Goal: Transaction & Acquisition: Book appointment/travel/reservation

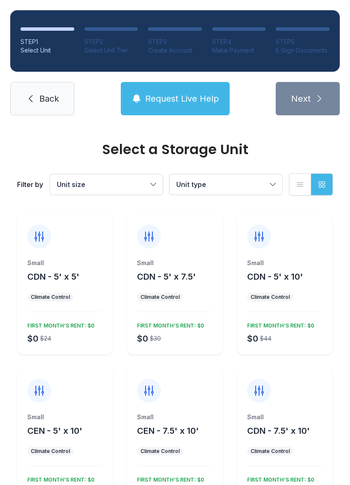
click at [36, 243] on icon at bounding box center [39, 237] width 14 height 14
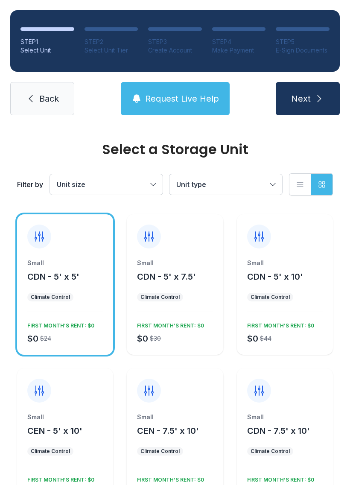
click at [59, 289] on div "Small CDN - 5' x 5' Climate Control $0 $24 FIRST MONTH’S RENT: $0" at bounding box center [65, 307] width 96 height 96
click at [82, 186] on span "Unit size" at bounding box center [71, 184] width 29 height 9
click at [318, 95] on icon "submit" at bounding box center [320, 98] width 4 height 7
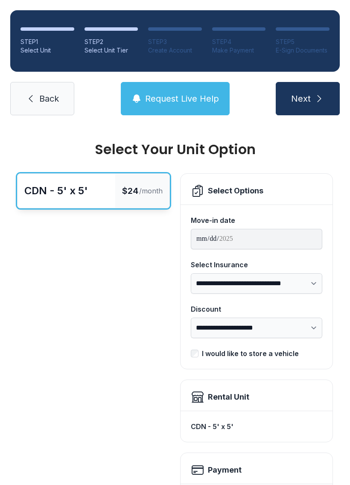
click at [29, 92] on link "Back" at bounding box center [42, 98] width 64 height 33
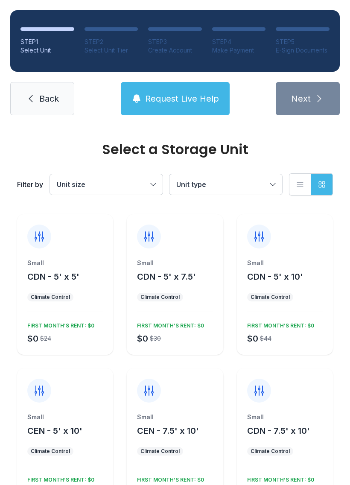
click at [42, 93] on span "Back" at bounding box center [49, 99] width 20 height 12
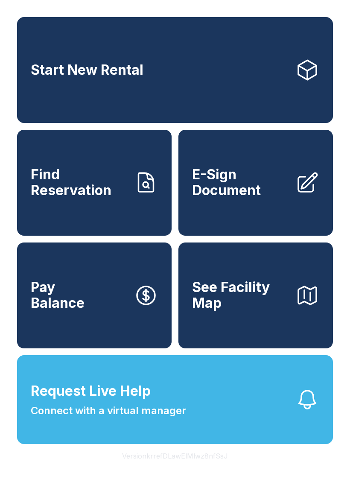
click at [310, 412] on icon "button" at bounding box center [307, 400] width 24 height 24
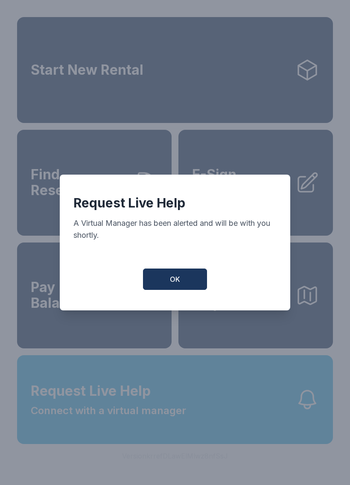
click at [186, 279] on button "OK" at bounding box center [175, 279] width 64 height 21
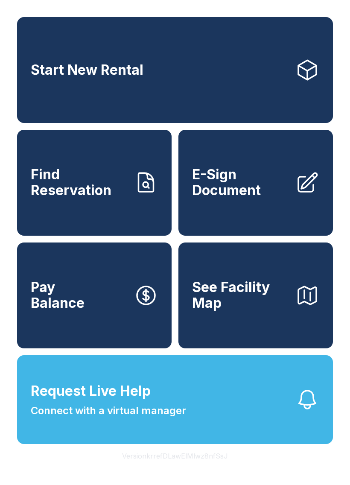
click at [304, 79] on icon at bounding box center [307, 70] width 24 height 24
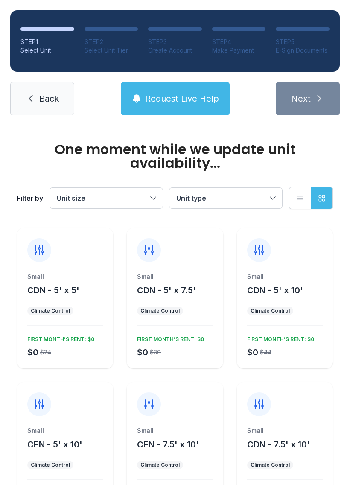
click at [268, 325] on div "Small CDN - 5' x 10' Climate Control $0 $44 FIRST MONTH’S RENT: $0" at bounding box center [285, 320] width 96 height 96
click at [275, 280] on div "Small" at bounding box center [285, 276] width 76 height 9
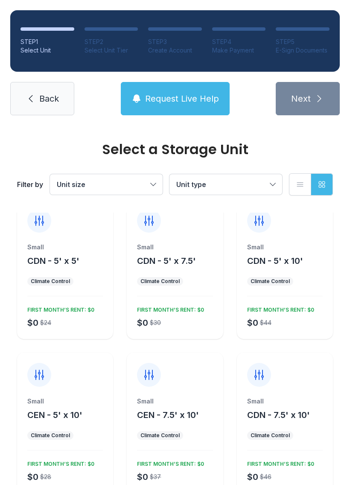
scroll to position [1, 0]
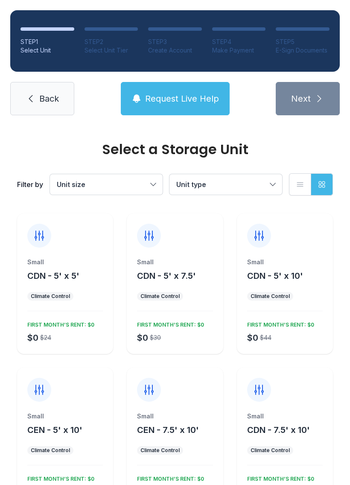
click at [281, 280] on span "CDN - 5' x 10'" at bounding box center [275, 276] width 56 height 10
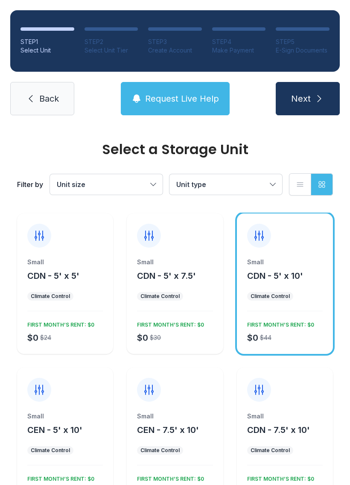
click at [310, 94] on span "Next" at bounding box center [301, 99] width 20 height 12
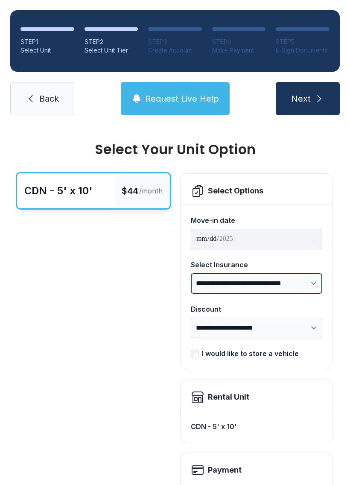
click at [313, 282] on select "**********" at bounding box center [256, 283] width 131 height 20
